Goal: Ask a question

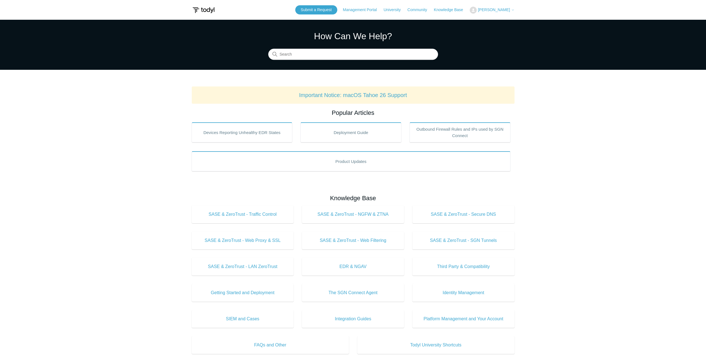
click at [492, 7] on button "[PERSON_NAME]" at bounding box center [492, 10] width 45 height 7
click at [504, 22] on link "My Support Requests" at bounding box center [497, 22] width 54 height 10
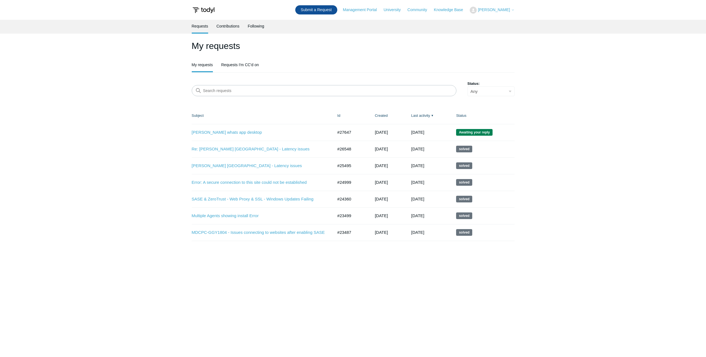
click at [331, 11] on link "Submit a Request" at bounding box center [316, 9] width 42 height 9
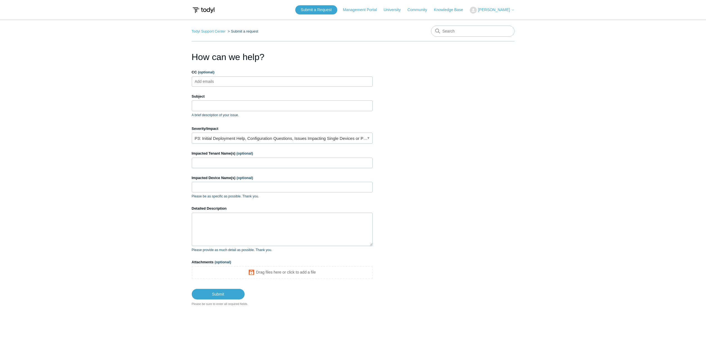
click at [241, 80] on ul "Add emails" at bounding box center [282, 82] width 181 height 10
click at [219, 107] on input "Subject" at bounding box center [282, 105] width 181 height 11
